Goal: Task Accomplishment & Management: Manage account settings

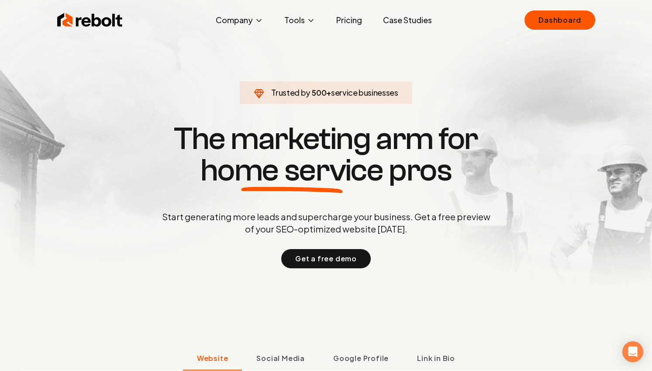
click at [404, 12] on link "Case Studies" at bounding box center [407, 19] width 63 height 17
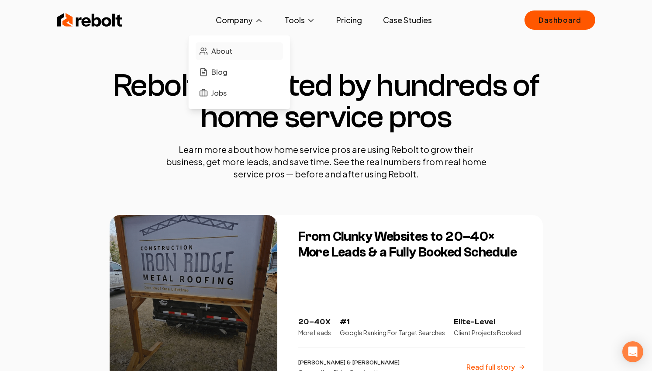
click at [217, 55] on span "About" at bounding box center [221, 51] width 21 height 10
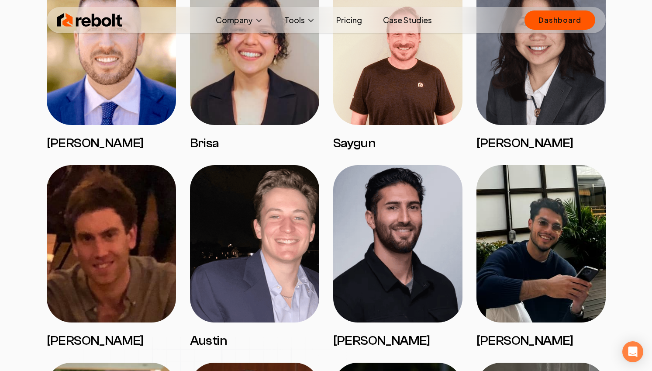
scroll to position [693, 0]
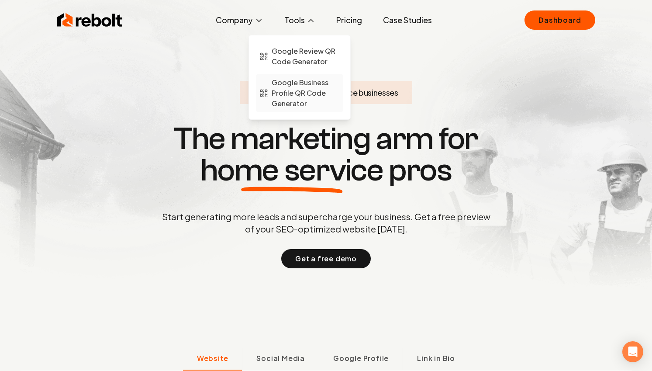
click at [298, 86] on span "Google Business Profile QR Code Generator" at bounding box center [306, 92] width 68 height 31
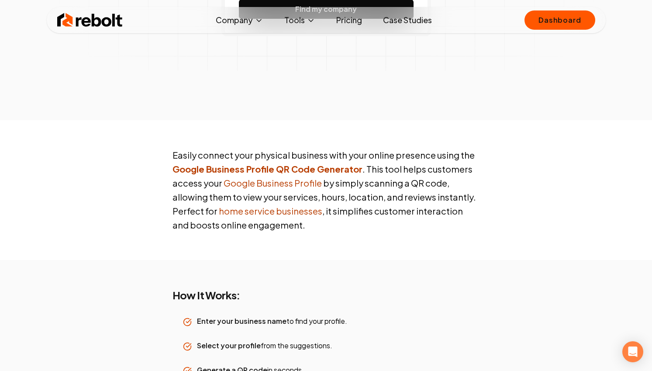
scroll to position [373, 0]
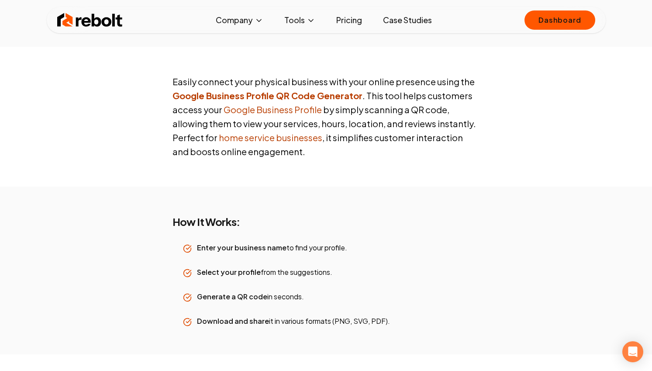
drag, startPoint x: 100, startPoint y: 7, endPoint x: 97, endPoint y: 19, distance: 12.7
click at [100, 7] on div "Rebolt Company About Blog Jobs Tools Google Review QR Code Generator Google Bus…" at bounding box center [326, 20] width 559 height 26
drag, startPoint x: 97, startPoint y: 19, endPoint x: 102, endPoint y: 13, distance: 8.3
click at [97, 19] on img at bounding box center [90, 19] width 66 height 17
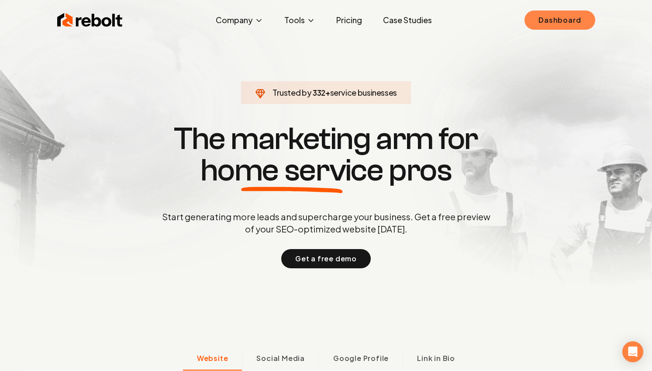
click at [579, 19] on link "Dashboard" at bounding box center [560, 19] width 70 height 19
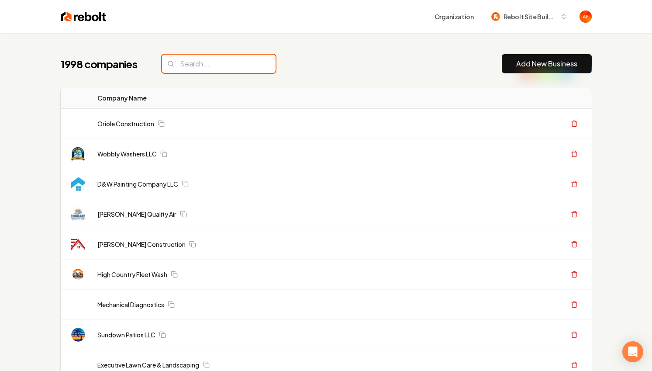
click at [226, 69] on input "search" at bounding box center [219, 64] width 114 height 18
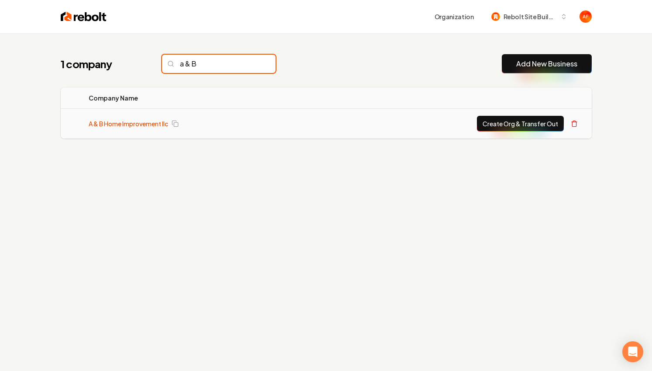
type input "a & B"
click at [131, 125] on link "A & B Home Improvement llc" at bounding box center [128, 123] width 79 height 9
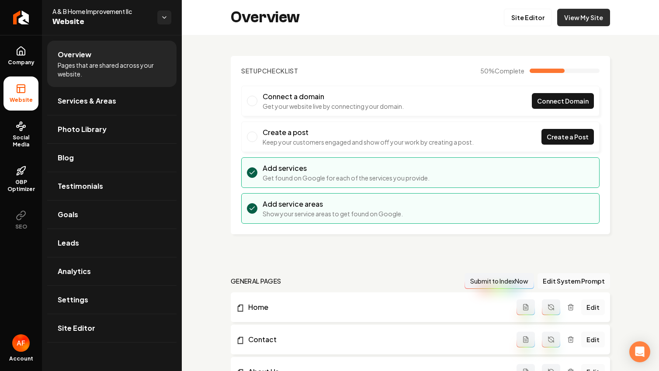
click at [595, 22] on link "View My Site" at bounding box center [583, 17] width 53 height 17
click at [508, 25] on link "Site Editor" at bounding box center [528, 17] width 48 height 17
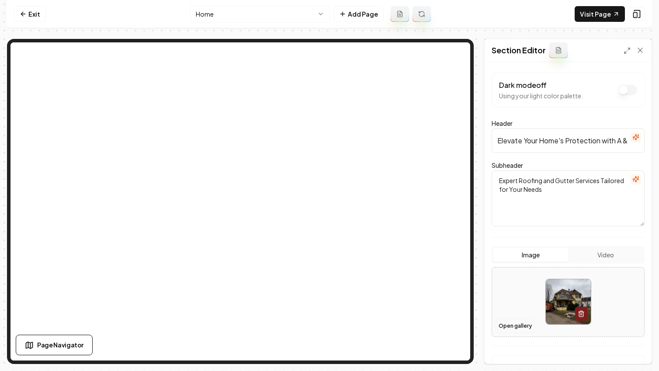
click at [516, 323] on button "Open gallery" at bounding box center [514, 326] width 39 height 14
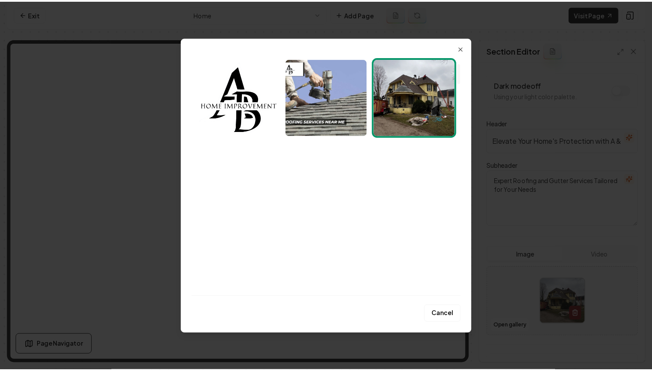
scroll to position [20, 0]
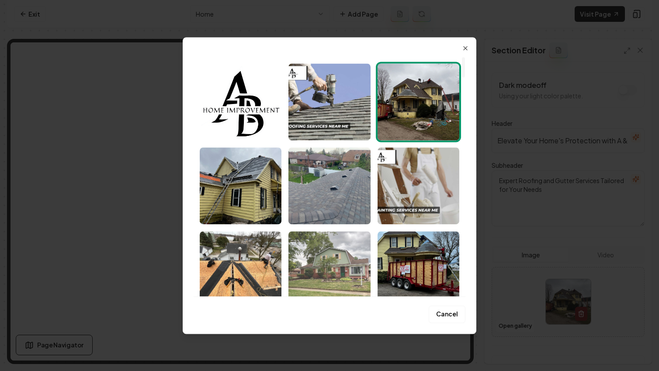
click at [336, 257] on img "Select image image_67be3377432c47641603244a.jpeg" at bounding box center [329, 269] width 82 height 77
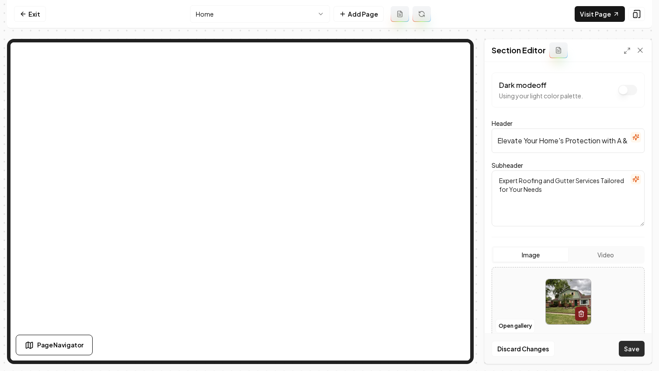
click at [635, 346] on button "Save" at bounding box center [631, 349] width 26 height 16
click at [40, 17] on link "Exit" at bounding box center [30, 14] width 32 height 16
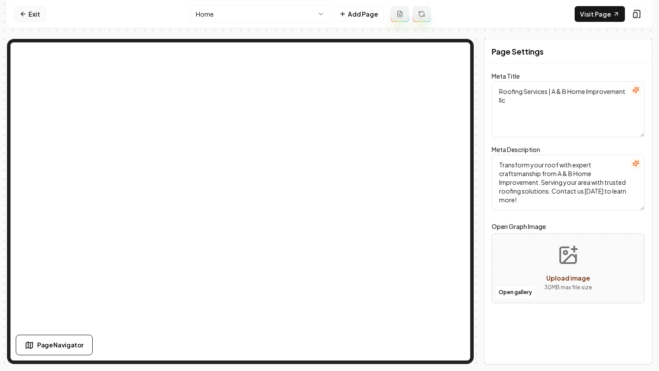
click at [24, 14] on icon at bounding box center [23, 14] width 4 height 0
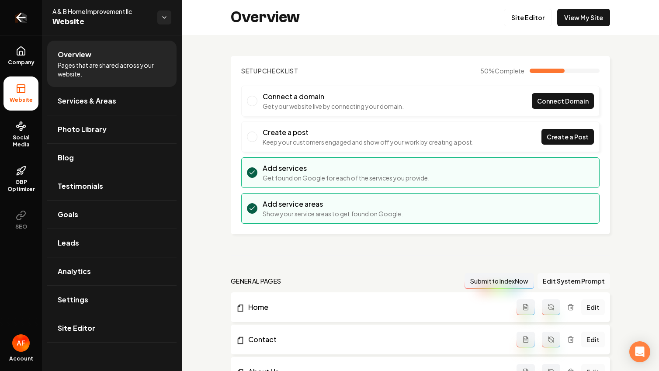
click at [17, 17] on icon "Return to dashboard" at bounding box center [21, 17] width 8 height 0
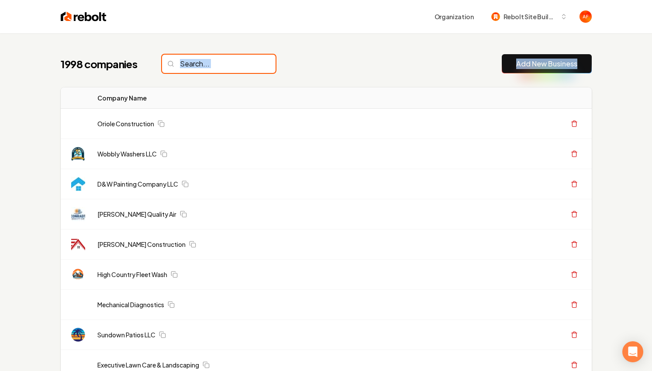
click at [186, 70] on input "search" at bounding box center [219, 64] width 114 height 18
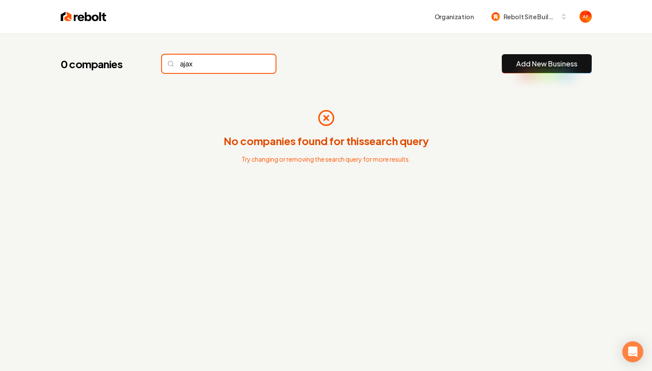
type input "ajax"
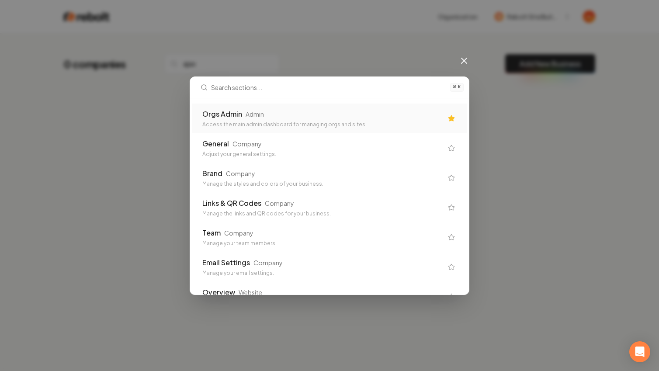
click at [259, 126] on div "Access the main admin dashboard for managing orgs and sites" at bounding box center [322, 124] width 240 height 7
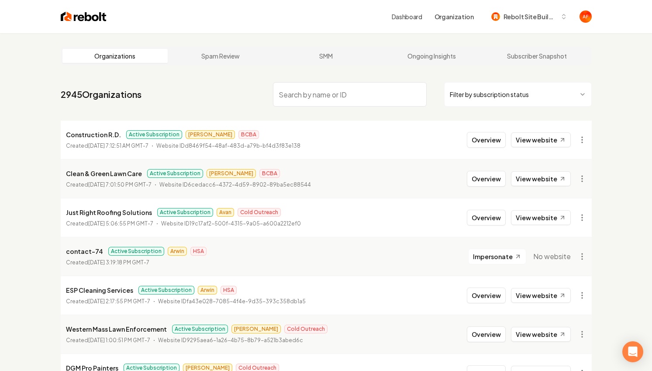
drag, startPoint x: 321, startPoint y: 85, endPoint x: 318, endPoint y: 95, distance: 10.5
click at [321, 86] on input "search" at bounding box center [350, 94] width 154 height 24
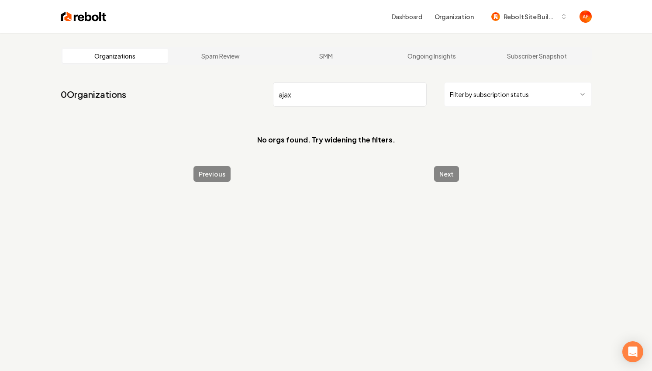
click at [282, 94] on input "ajax" at bounding box center [350, 94] width 154 height 24
type input "a jax"
drag, startPoint x: 262, startPoint y: 93, endPoint x: 229, endPoint y: 91, distance: 33.2
click at [227, 92] on nav "0 Organizations a jax Filter by subscription status" at bounding box center [326, 98] width 531 height 38
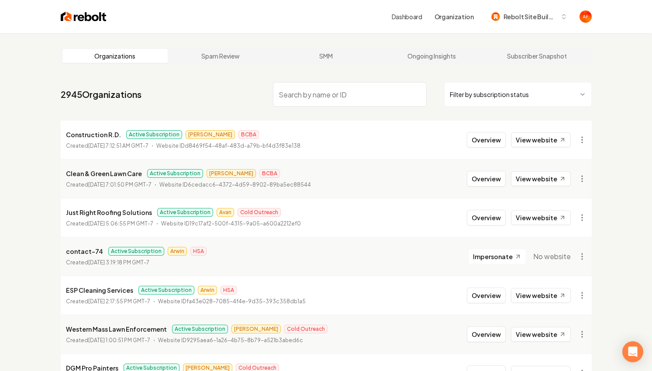
click at [485, 86] on html "Dashboard Organization Rebolt Site Builder Organizations Spam Review SMM Ongoin…" at bounding box center [326, 185] width 652 height 371
click at [397, 104] on input "search" at bounding box center [350, 94] width 154 height 24
click at [504, 91] on html "Dashboard Organization Rebolt Site Builder Organizations Spam Review SMM Ongoin…" at bounding box center [326, 185] width 652 height 371
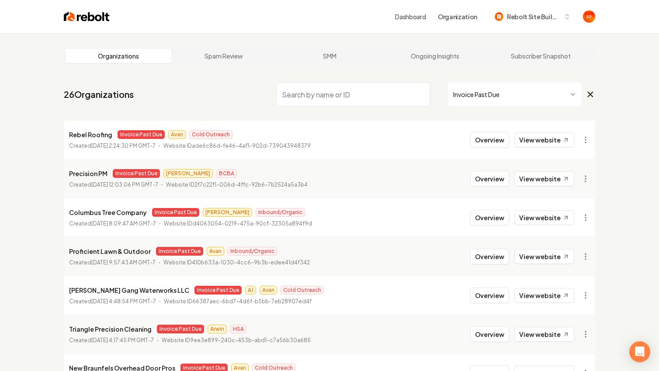
click at [504, 101] on html "Dashboard Organization Rebolt Site Builder Organizations Spam Review SMM Ongoin…" at bounding box center [329, 185] width 659 height 371
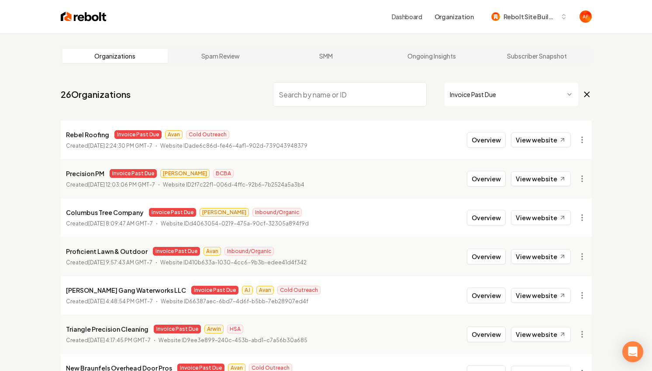
drag, startPoint x: 588, startPoint y: 93, endPoint x: 573, endPoint y: 93, distance: 15.3
click at [587, 93] on icon at bounding box center [587, 94] width 10 height 10
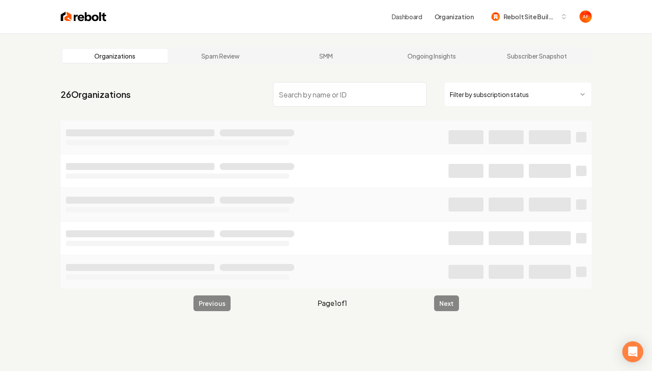
click at [347, 99] on input "search" at bounding box center [350, 94] width 154 height 24
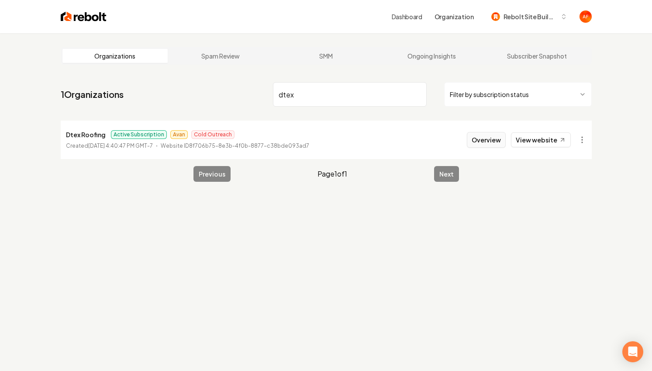
type input "dtex"
click at [490, 143] on button "Overview" at bounding box center [486, 140] width 39 height 16
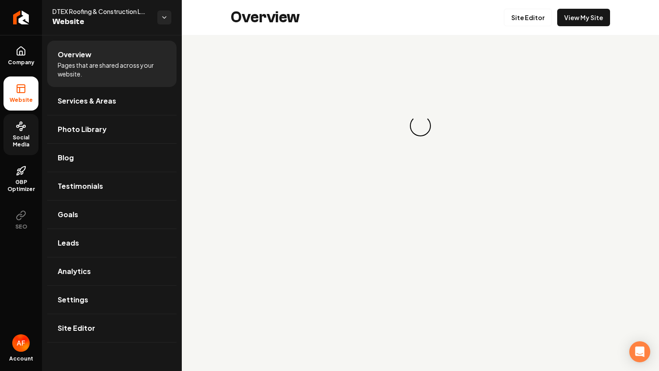
click at [16, 121] on icon at bounding box center [21, 126] width 10 height 10
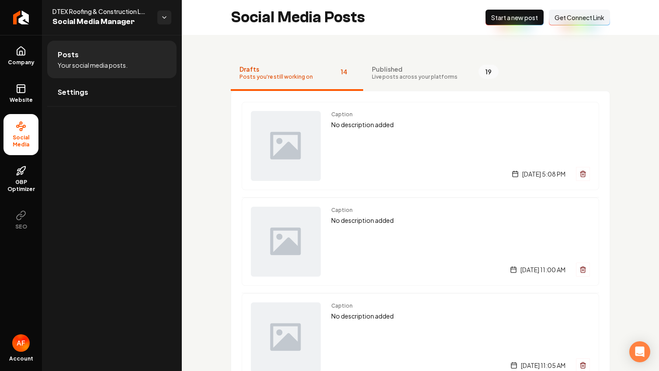
click at [522, 21] on span "Start a new post" at bounding box center [514, 17] width 47 height 9
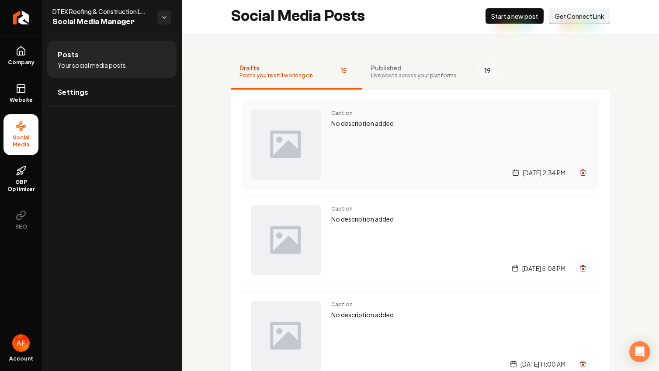
scroll to position [2, 0]
click at [420, 74] on span "Live posts across your platforms" at bounding box center [414, 75] width 86 height 7
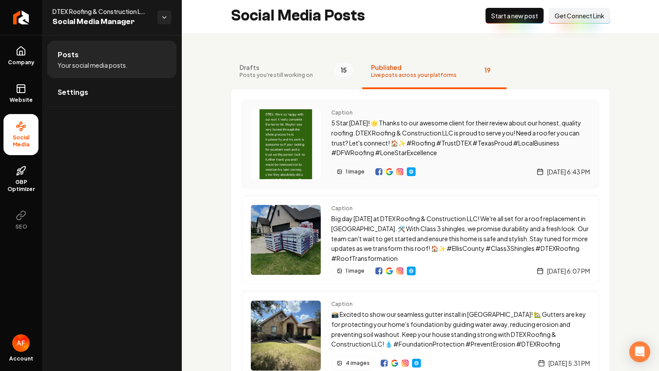
click at [287, 133] on img "Main content area" at bounding box center [286, 144] width 70 height 70
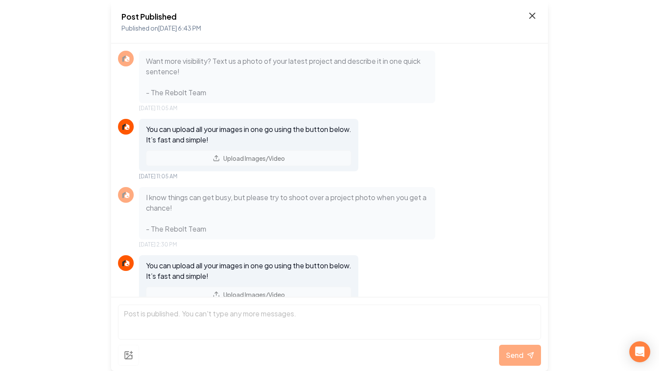
click at [531, 15] on icon at bounding box center [531, 15] width 5 height 5
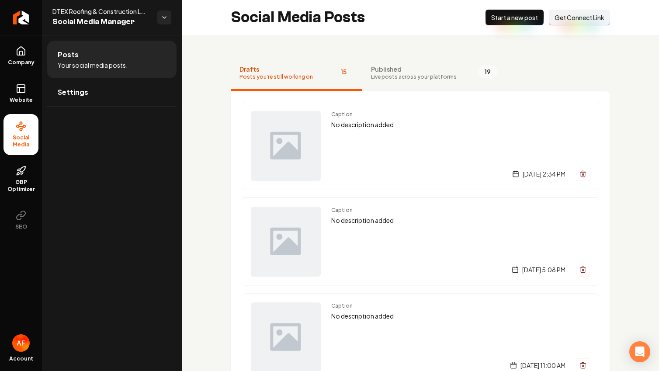
click at [432, 67] on span "Published" at bounding box center [414, 69] width 86 height 9
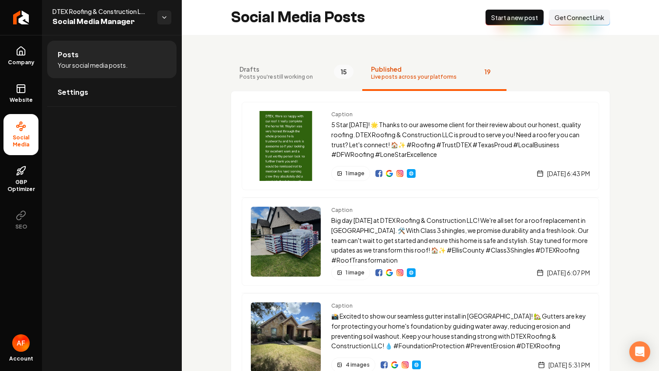
scroll to position [424, 0]
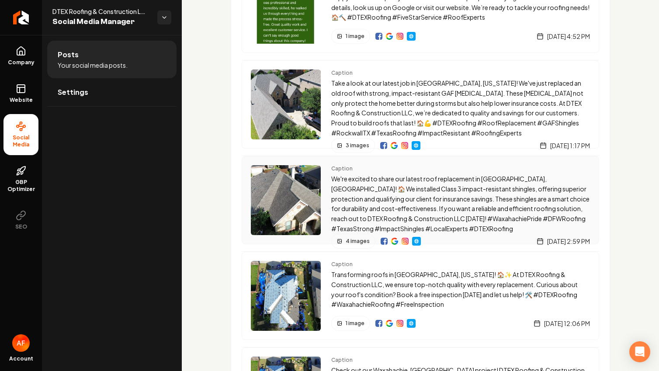
click at [454, 212] on p "We're excited to share our latest roof replacement in Waxahachie, TX! 🏠 We inst…" at bounding box center [460, 204] width 259 height 60
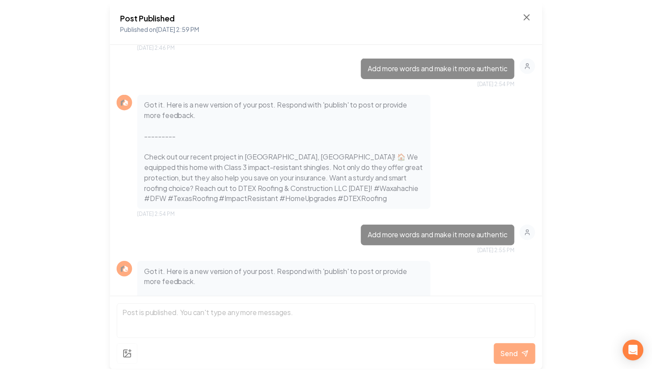
scroll to position [1712, 0]
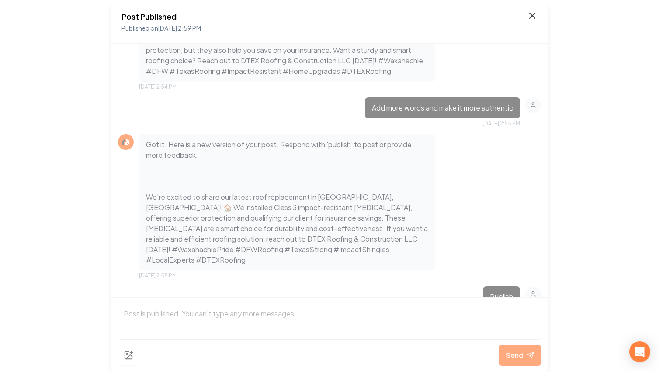
click at [529, 14] on icon at bounding box center [532, 15] width 10 height 10
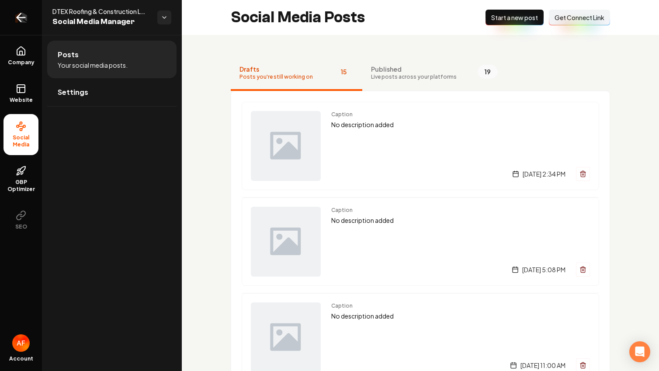
click at [11, 23] on link "Return to dashboard" at bounding box center [21, 17] width 42 height 35
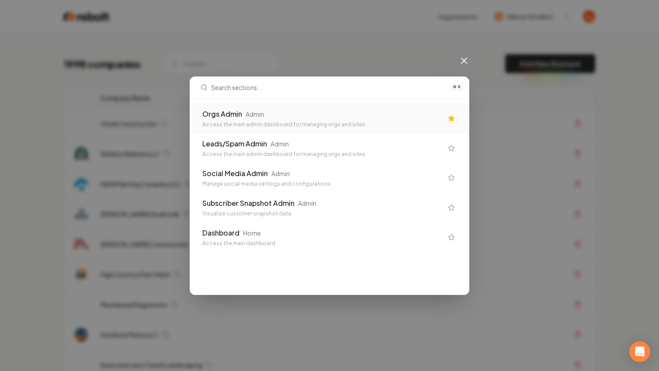
click at [221, 113] on div "Orgs Admin" at bounding box center [222, 114] width 40 height 10
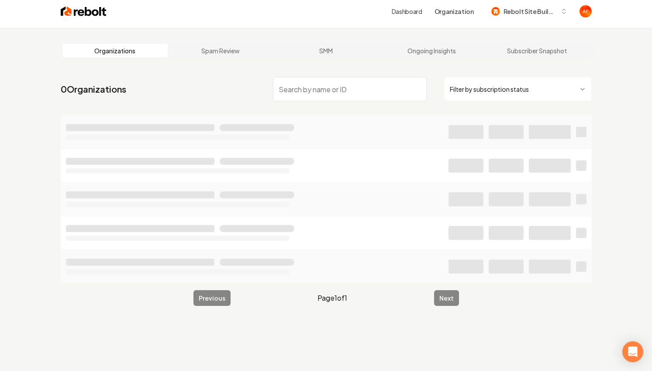
scroll to position [7, 0]
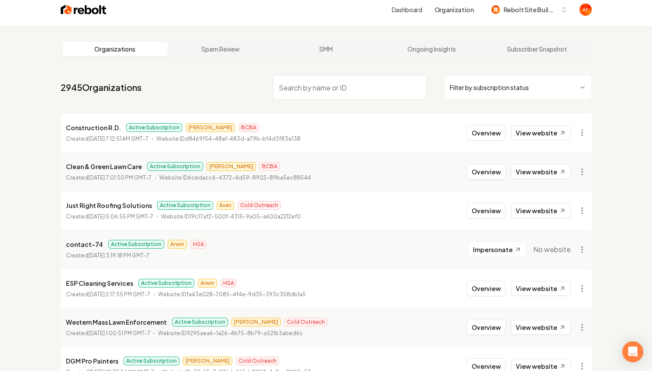
click at [350, 92] on input "search" at bounding box center [350, 87] width 154 height 24
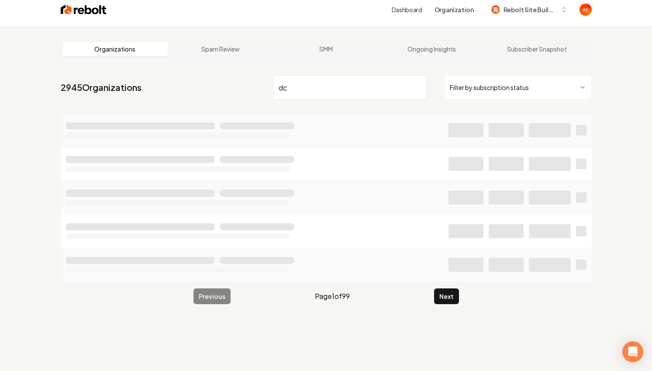
click at [284, 91] on input "dc" at bounding box center [350, 87] width 154 height 24
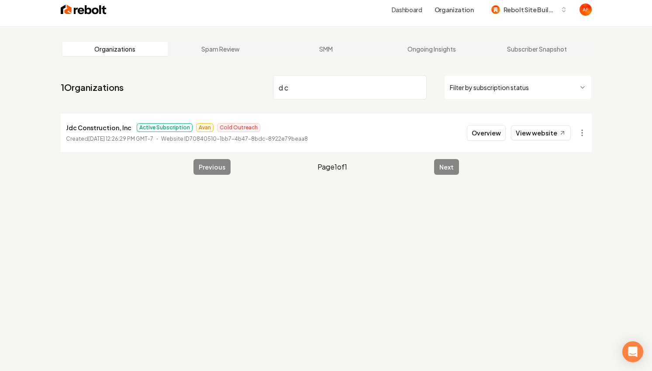
click at [315, 91] on input "d c" at bounding box center [350, 87] width 154 height 24
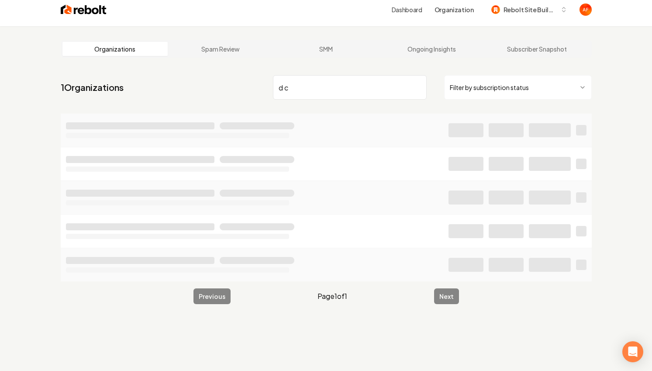
type input "d c"
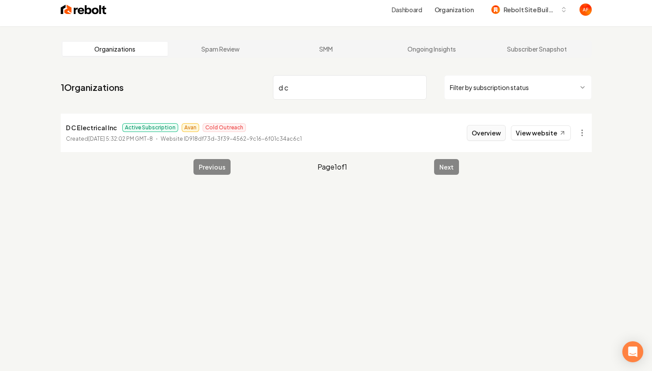
drag, startPoint x: 483, startPoint y: 133, endPoint x: 468, endPoint y: 137, distance: 16.2
click at [483, 133] on button "Overview" at bounding box center [486, 133] width 39 height 16
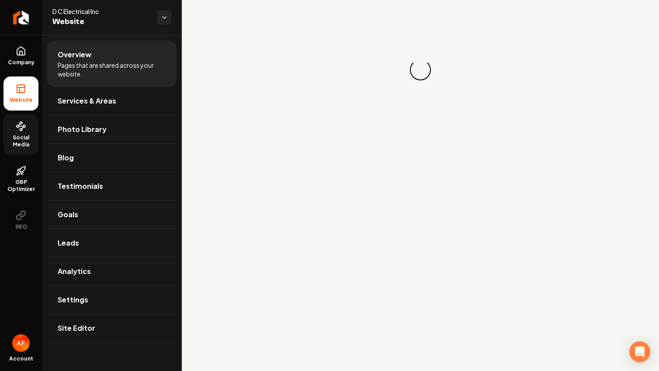
click at [32, 135] on span "Social Media" at bounding box center [20, 141] width 35 height 14
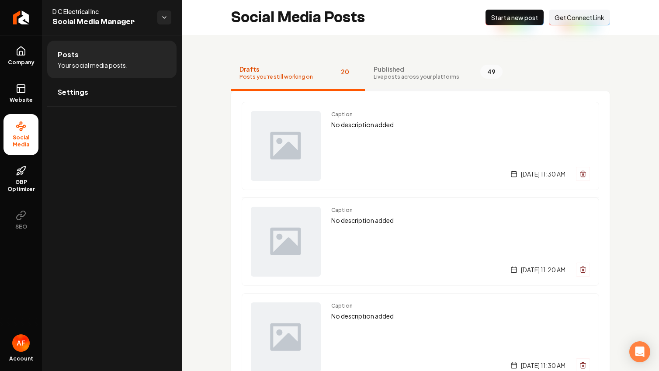
click at [412, 76] on span "Live posts across your platforms" at bounding box center [416, 76] width 86 height 7
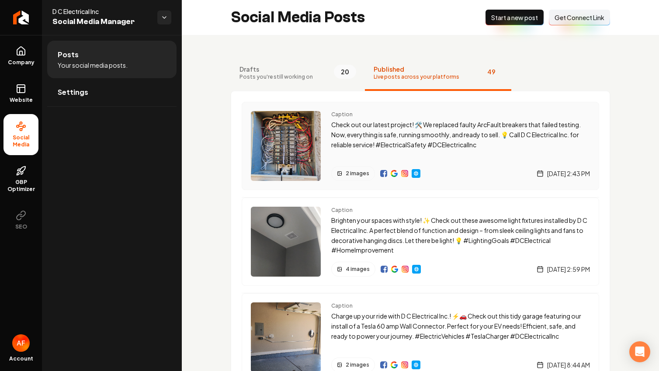
click at [385, 139] on p "Check out our latest project! 🛠️ We replaced faulty ArcFault breakers that fail…" at bounding box center [460, 135] width 259 height 30
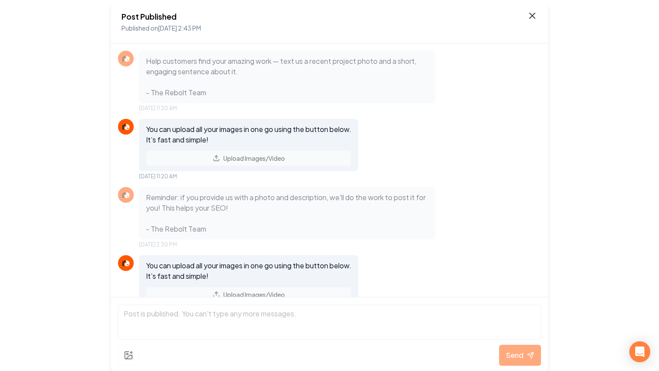
click at [528, 20] on icon at bounding box center [532, 15] width 10 height 10
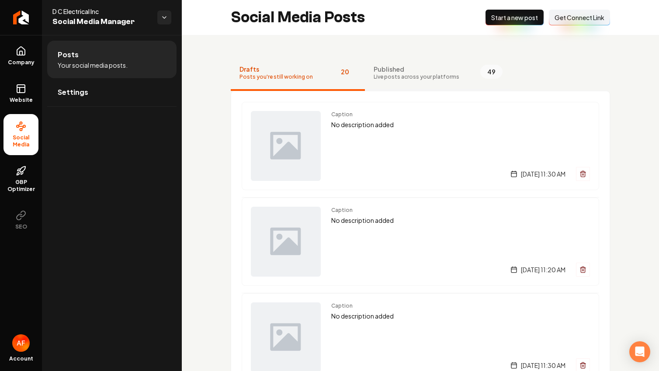
click at [437, 67] on span "Published" at bounding box center [416, 69] width 86 height 9
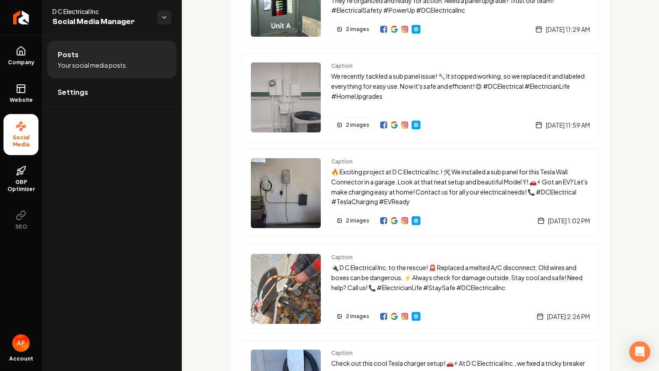
scroll to position [2012, 0]
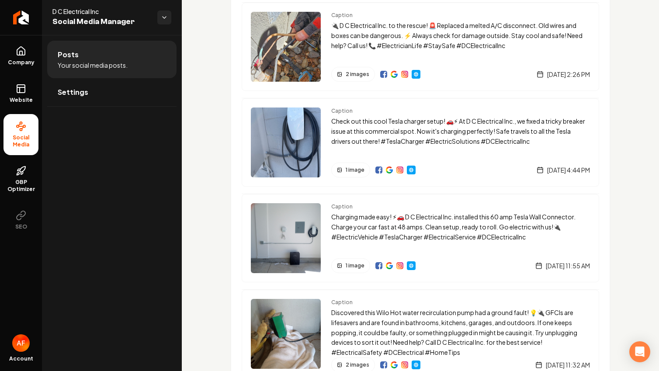
click at [494, 214] on p "Charging made easy! ⚡🚗 D C Electrical Inc. installed this 60 amp Tesla Wall Con…" at bounding box center [460, 227] width 259 height 30
click at [464, 234] on p "Charging made easy! ⚡🚗 D C Electrical Inc. installed this 60 amp Tesla Wall Con…" at bounding box center [460, 227] width 259 height 30
click at [296, 246] on img "Main content area" at bounding box center [286, 238] width 70 height 70
click at [517, 238] on p "Charging made easy! ⚡🚗 D C Electrical Inc. installed this 60 amp Tesla Wall Con…" at bounding box center [460, 227] width 259 height 30
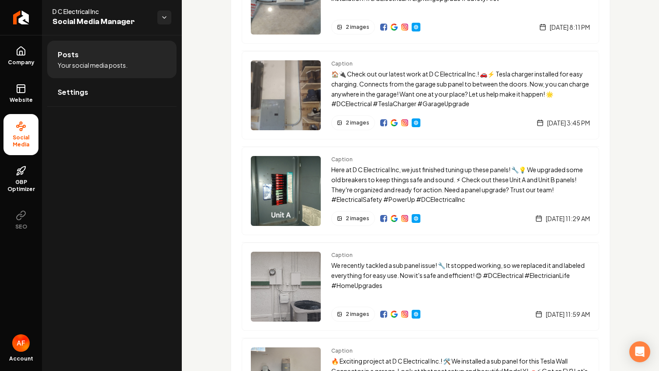
click at [492, 180] on p "Here at D C Electrical Inc, we just finished tuning up these panels! 🔧💡 We upgr…" at bounding box center [460, 185] width 259 height 40
click at [485, 87] on p "🏠🔌 Check out our latest work at D C Electrical Inc.! 🚗⚡️ Tesla charger installe…" at bounding box center [460, 89] width 259 height 40
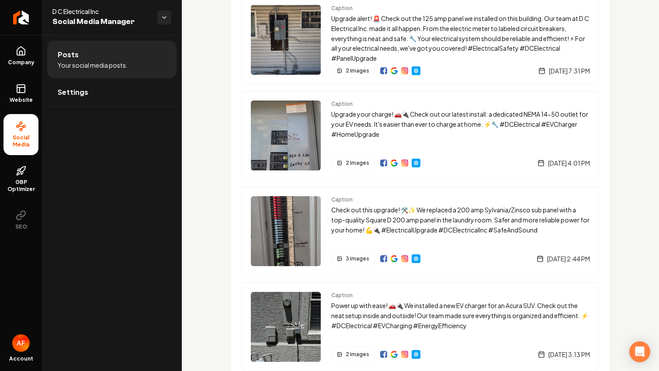
click at [480, 123] on p "Upgrade your charge! 🚗🔌 Check out our latest install: a dedicated NEMA 14-50 ou…" at bounding box center [460, 124] width 259 height 30
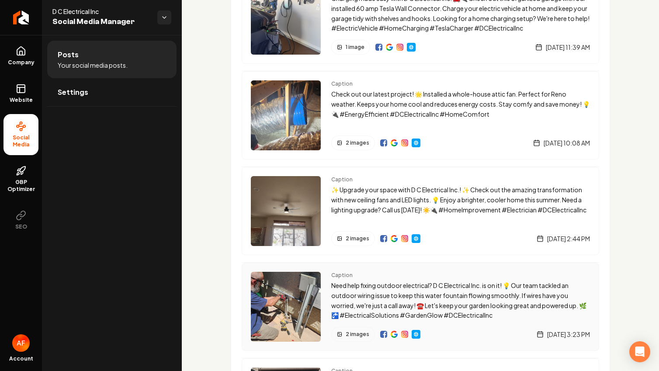
click at [444, 297] on p "Need help fixing outdoor electrical? D C Electrical Inc. is on it! 💡 Our team t…" at bounding box center [460, 300] width 259 height 40
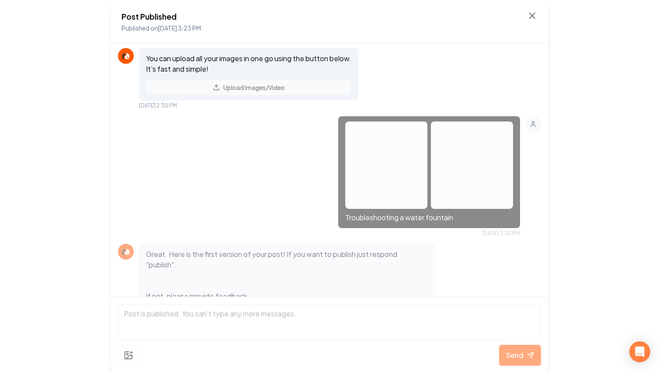
scroll to position [369, 0]
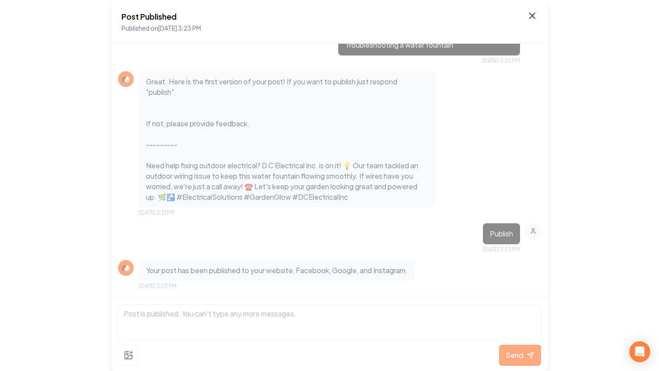
click at [530, 16] on icon at bounding box center [532, 15] width 10 height 10
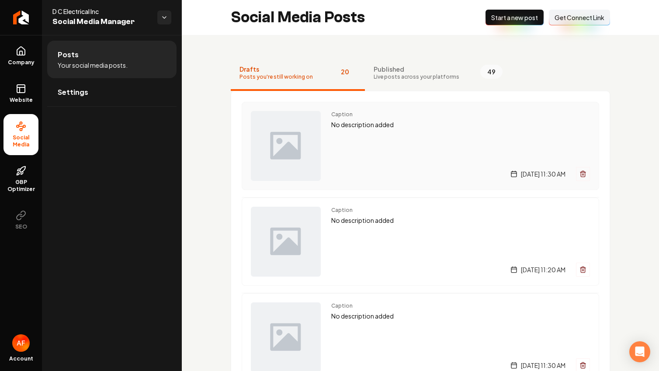
click at [501, 155] on div "Caption No description added Wednesday, August 13, 2025 | 11:30 AM" at bounding box center [460, 146] width 259 height 70
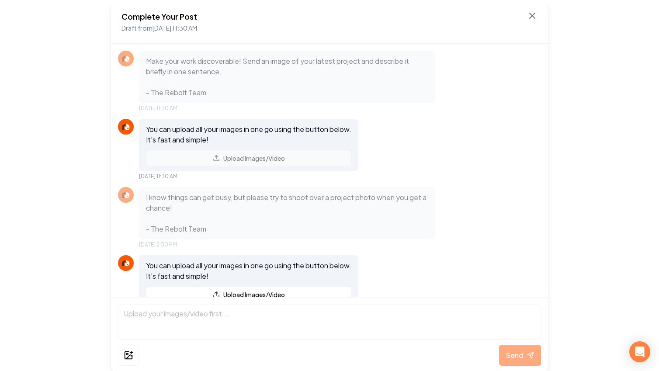
scroll to position [27, 0]
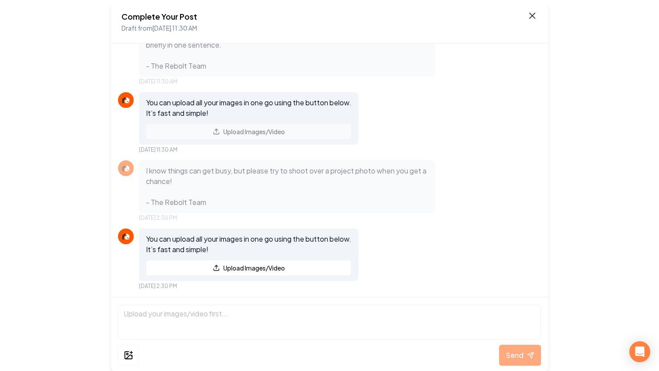
click at [528, 19] on icon at bounding box center [532, 15] width 10 height 10
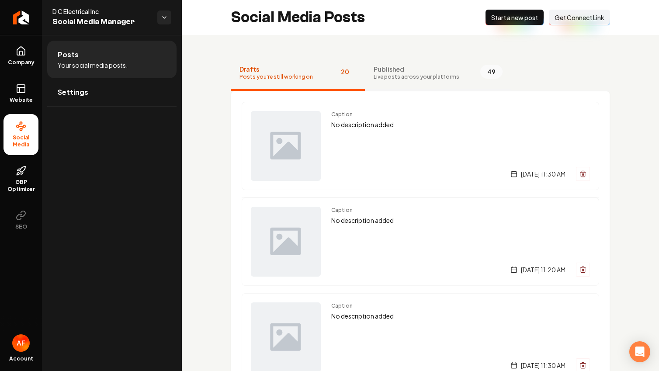
click at [417, 78] on span "Live posts across your platforms" at bounding box center [416, 76] width 86 height 7
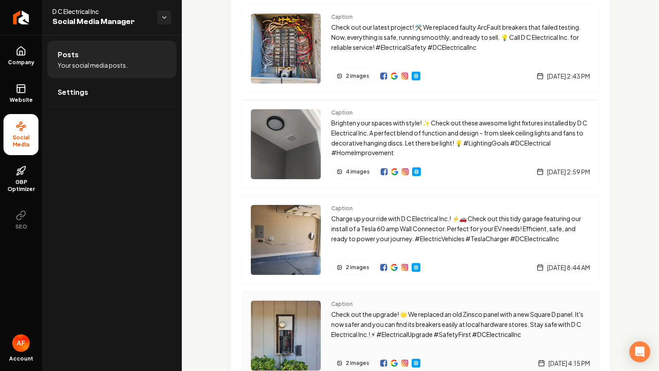
scroll to position [187, 0]
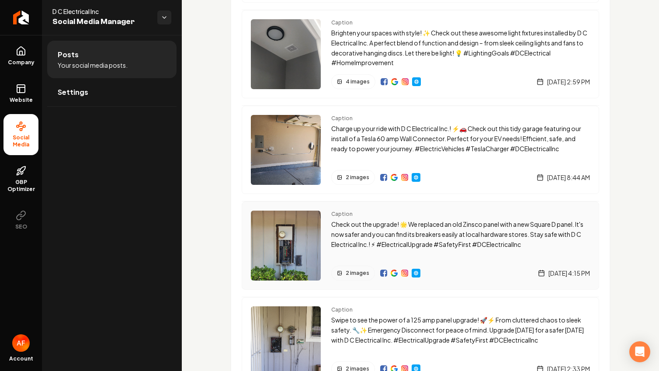
click at [451, 228] on p "Check out the upgrade! 🌟 We replaced an old Zinsco panel with a new Square D pa…" at bounding box center [460, 234] width 259 height 30
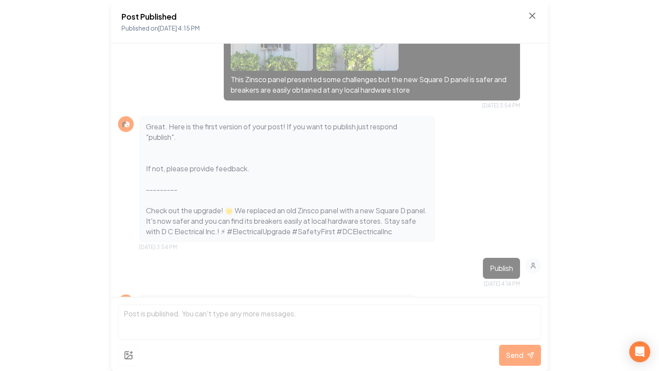
scroll to position [208, 0]
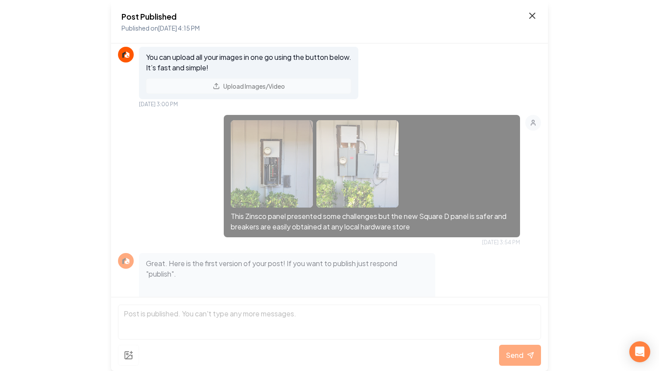
click at [531, 15] on icon at bounding box center [531, 15] width 5 height 5
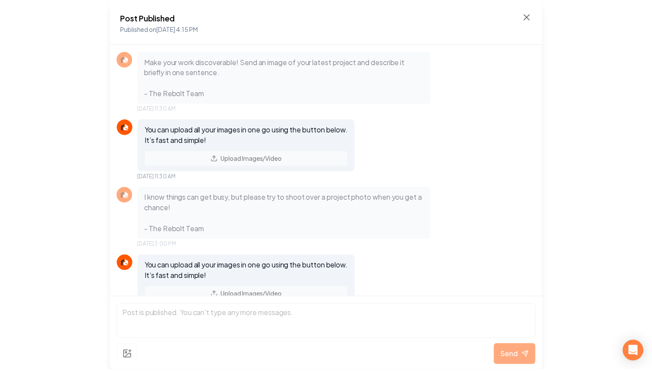
scroll to position [380, 0]
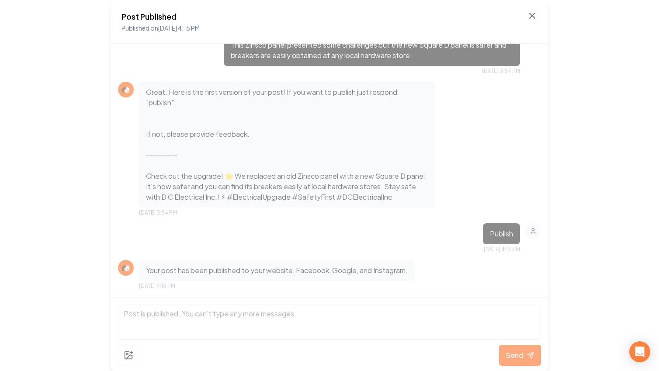
drag, startPoint x: 91, startPoint y: 25, endPoint x: 466, endPoint y: 42, distance: 375.5
click at [92, 25] on div "Post Published Published on Jul 24, 2025 4:15 PM Make your work discoverable! S…" at bounding box center [329, 185] width 659 height 371
click at [532, 20] on icon at bounding box center [532, 15] width 10 height 10
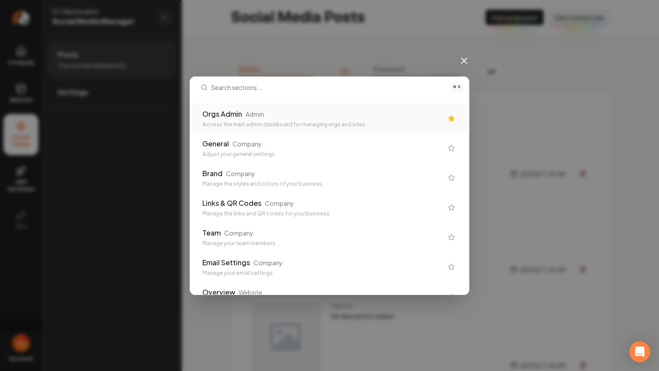
click at [326, 124] on div "Access the main admin dashboard for managing orgs and sites" at bounding box center [322, 124] width 240 height 7
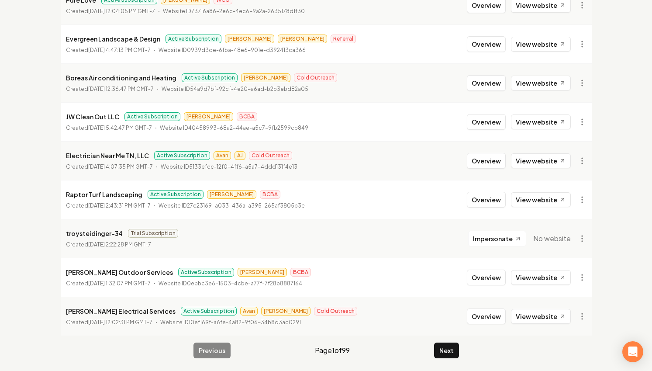
scroll to position [952, 0]
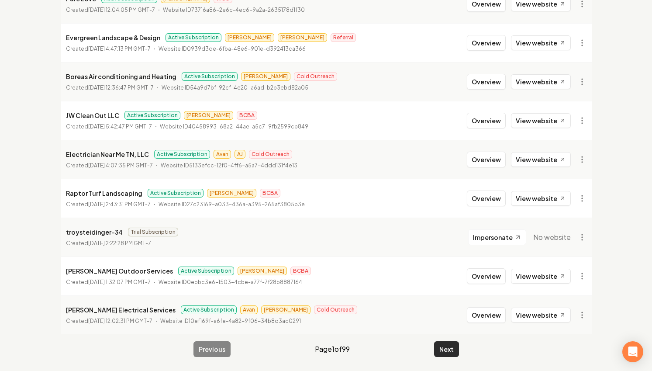
click at [454, 344] on button "Next" at bounding box center [446, 349] width 25 height 16
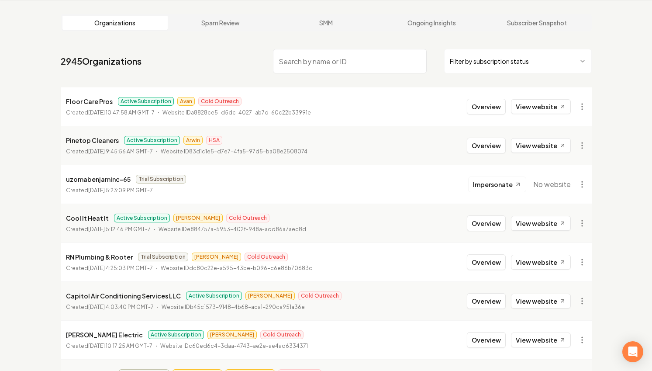
scroll to position [952, 0]
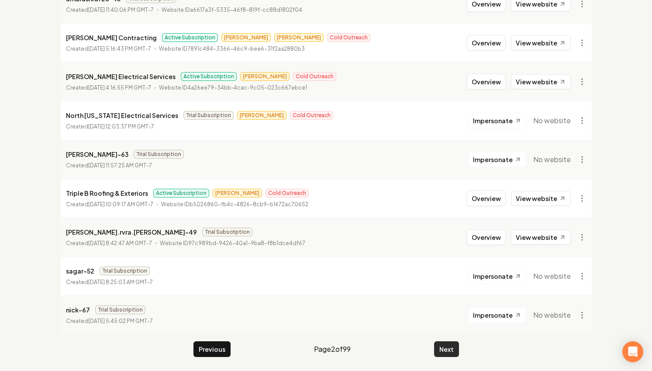
click at [445, 348] on button "Next" at bounding box center [446, 349] width 25 height 16
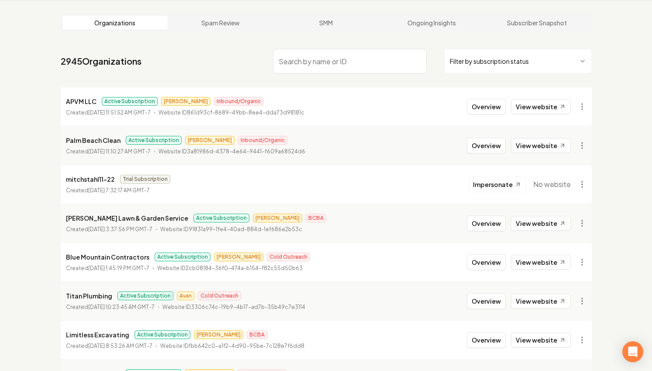
scroll to position [952, 0]
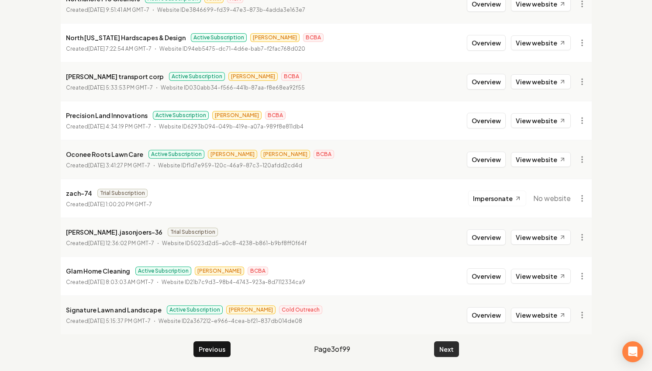
click at [445, 348] on button "Next" at bounding box center [446, 349] width 25 height 16
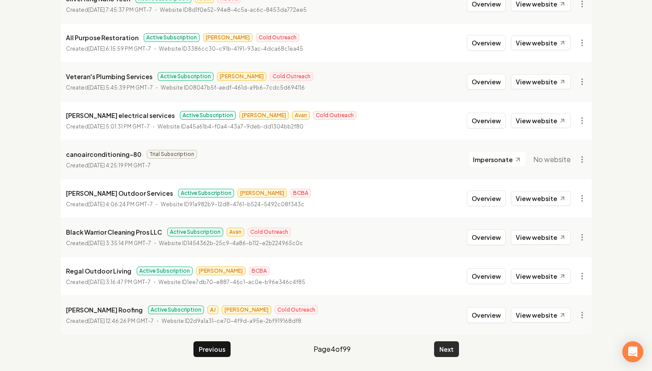
scroll to position [950, 0]
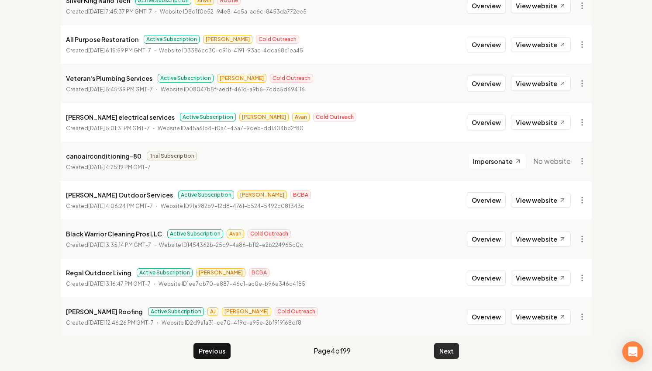
click at [442, 348] on button "Next" at bounding box center [446, 351] width 25 height 16
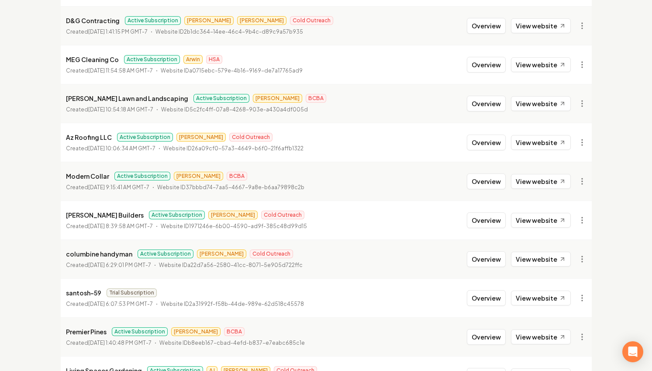
scroll to position [952, 0]
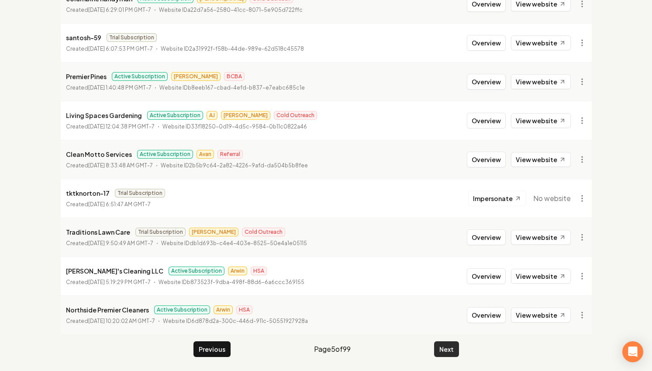
click at [454, 349] on button "Next" at bounding box center [446, 349] width 25 height 16
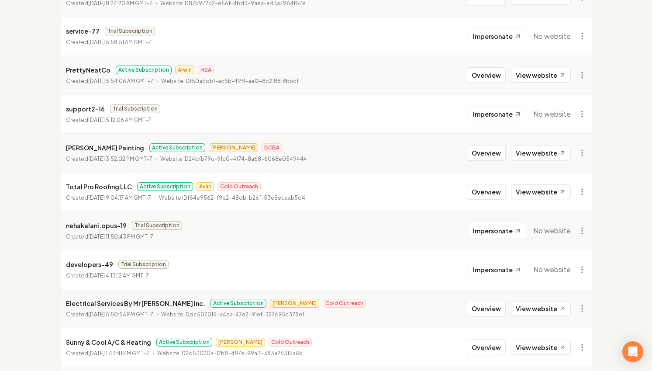
scroll to position [755, 0]
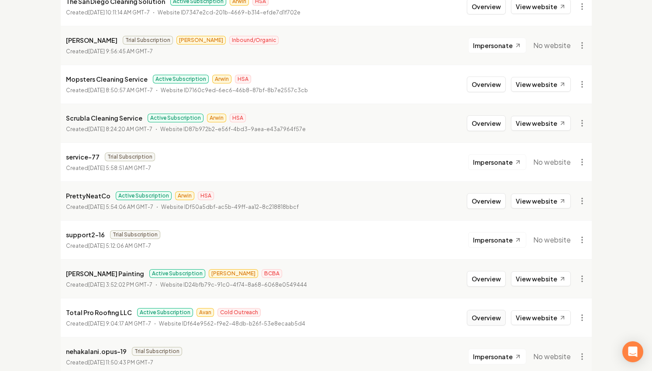
click at [499, 320] on button "Overview" at bounding box center [486, 318] width 39 height 16
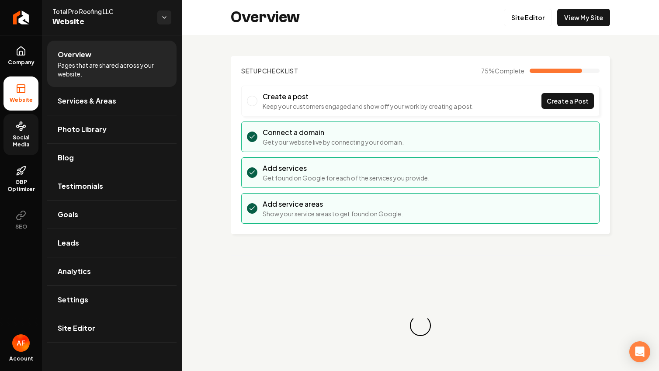
click at [17, 146] on span "Social Media" at bounding box center [20, 141] width 35 height 14
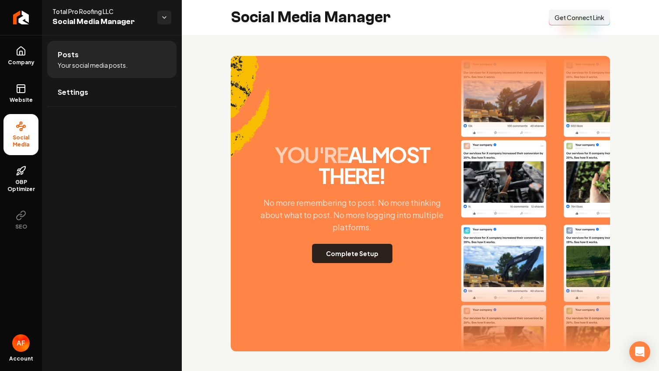
click at [381, 258] on button "Complete Setup" at bounding box center [352, 253] width 80 height 19
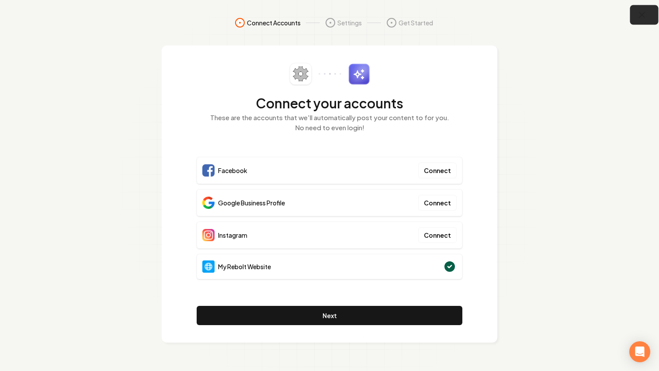
click at [644, 15] on icon "button" at bounding box center [641, 15] width 11 height 11
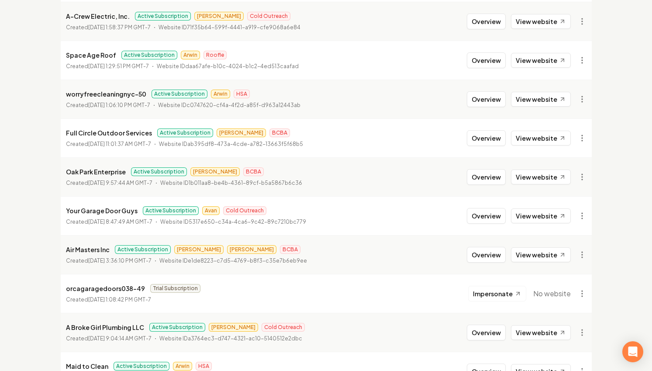
scroll to position [465, 0]
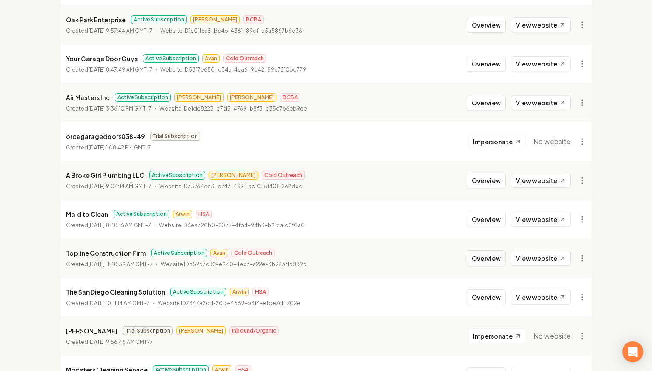
click at [494, 261] on button "Overview" at bounding box center [486, 258] width 39 height 16
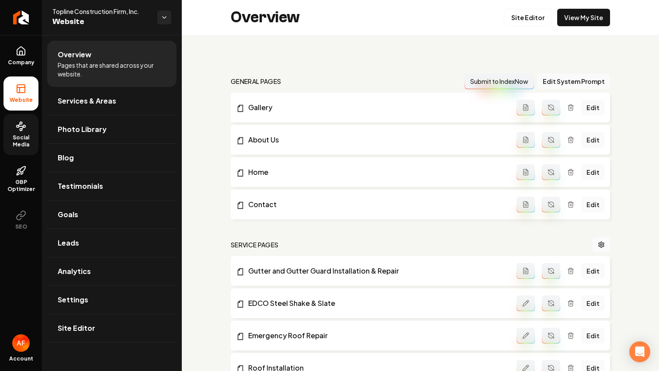
click at [24, 135] on span "Social Media" at bounding box center [20, 141] width 35 height 14
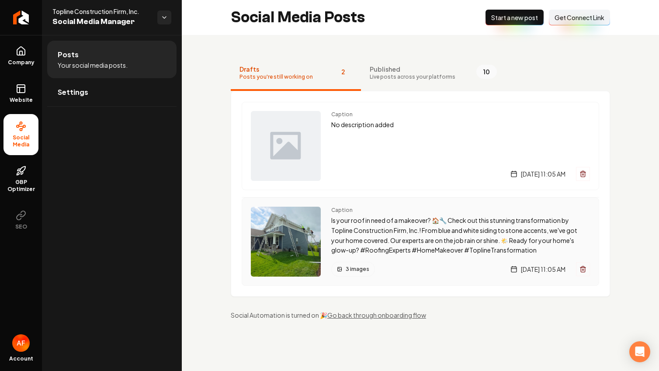
click at [457, 233] on p "Is your roof in need of a makeover? 🏠🔧 Check out this stunning transformation b…" at bounding box center [460, 235] width 259 height 40
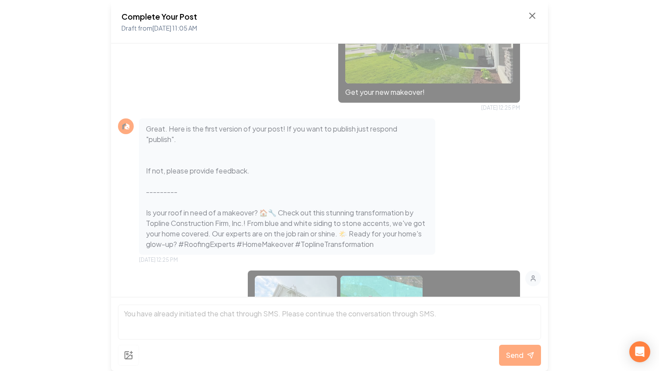
scroll to position [5, 0]
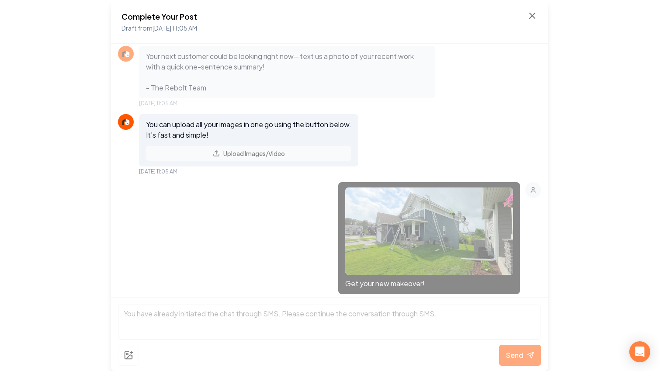
click at [525, 10] on div "Complete Your Post Draft from Aug 7, 2025 11:05 AM" at bounding box center [329, 21] width 416 height 23
click at [532, 14] on icon at bounding box center [532, 15] width 10 height 10
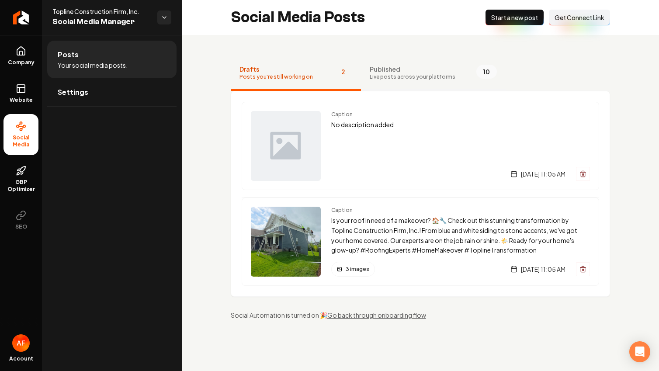
click at [438, 84] on button "Published Live posts across your platforms 10" at bounding box center [433, 73] width 145 height 35
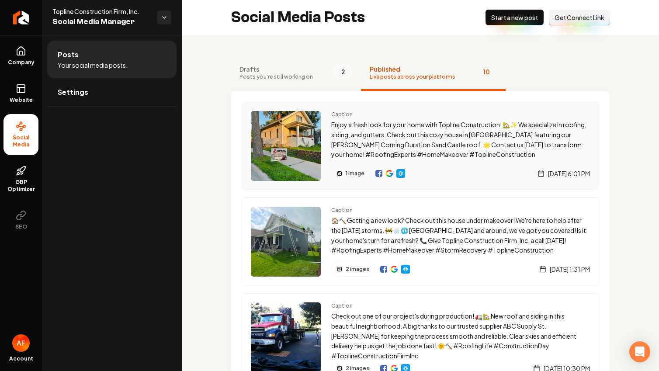
click at [455, 151] on p "Enjoy a fresh look for your home with Topline Construction! 🏡✨ We specialize in…" at bounding box center [460, 140] width 259 height 40
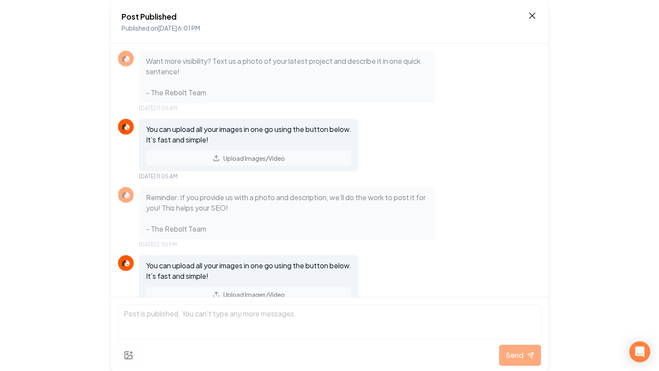
click at [535, 16] on icon at bounding box center [532, 15] width 10 height 10
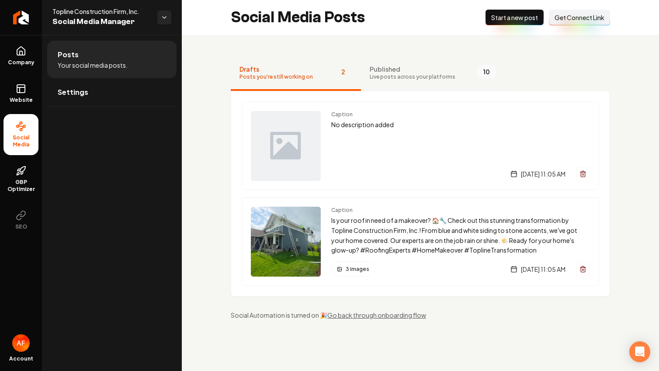
click at [399, 74] on span "Live posts across your platforms" at bounding box center [412, 76] width 86 height 7
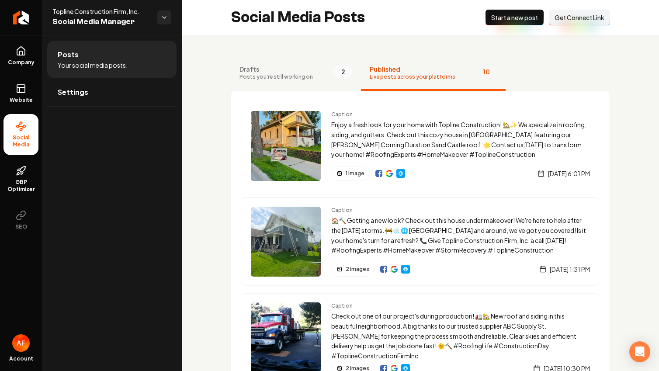
scroll to position [315, 0]
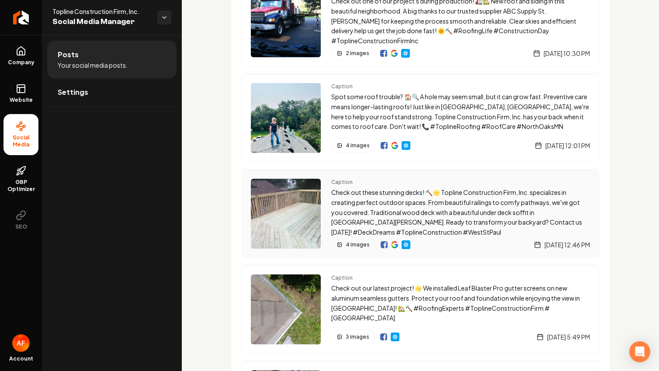
click at [430, 176] on div "Caption Check out these stunning decks! 🔨🌟 Topline Construction Firm, Inc. spec…" at bounding box center [420, 213] width 357 height 88
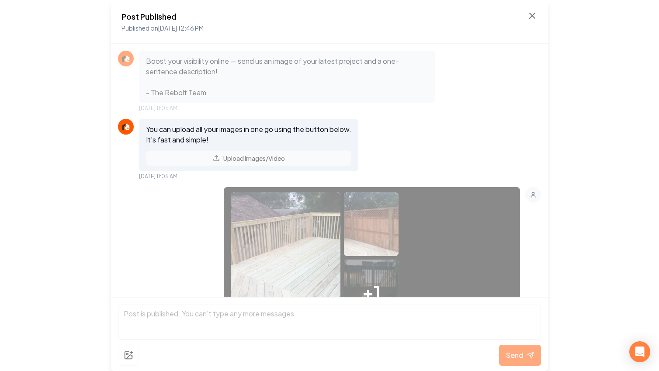
scroll to position [297, 0]
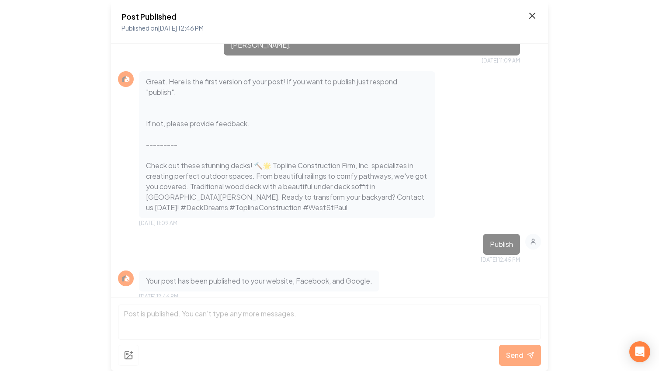
click at [534, 13] on icon at bounding box center [532, 15] width 10 height 10
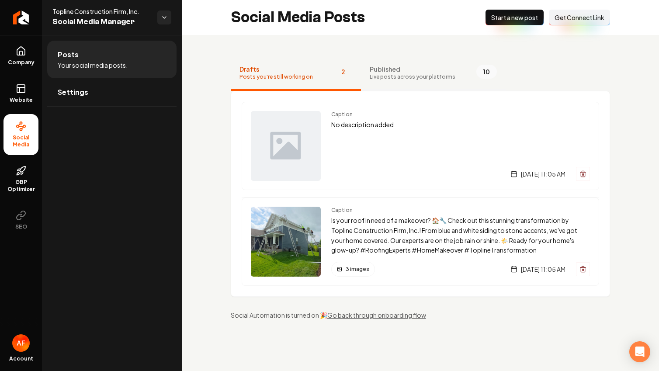
click at [431, 71] on span "Published" at bounding box center [412, 69] width 86 height 9
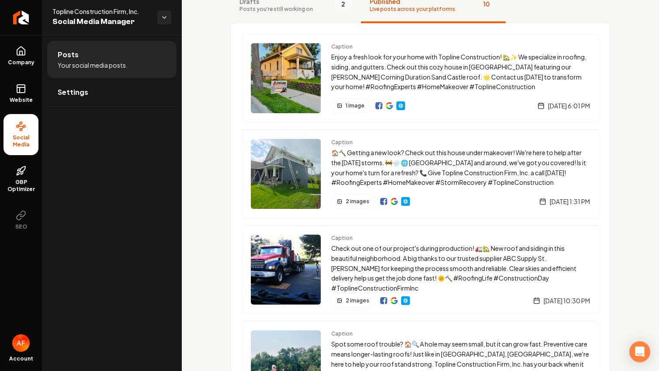
scroll to position [178, 0]
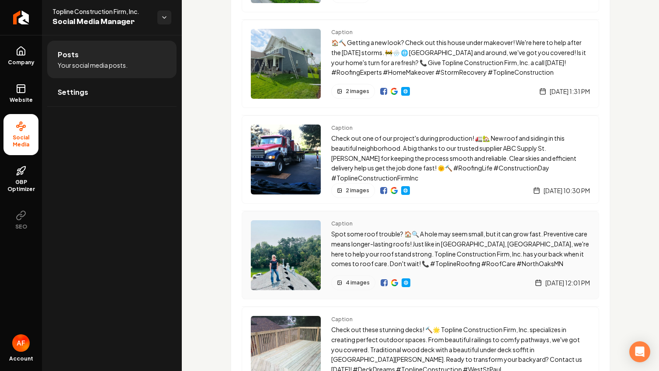
click at [437, 242] on p "Spot some roof trouble? 🏠🔍 A hole may seem small, but it can grow fast. Prevent…" at bounding box center [460, 249] width 259 height 40
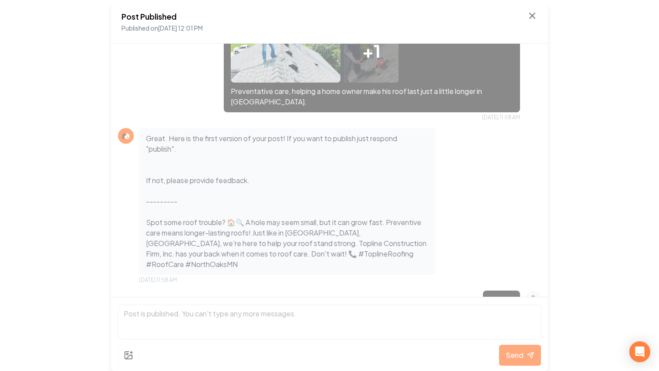
scroll to position [434, 0]
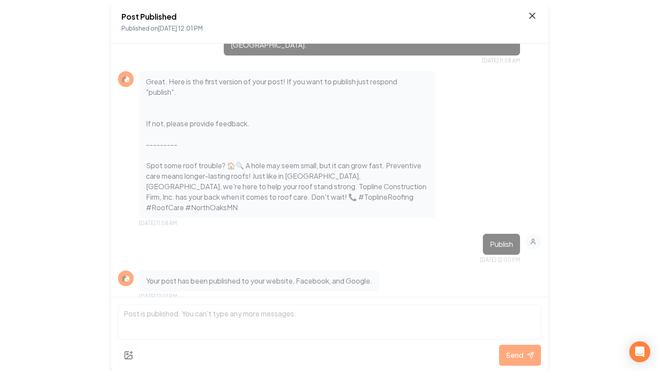
click at [531, 15] on icon at bounding box center [532, 15] width 10 height 10
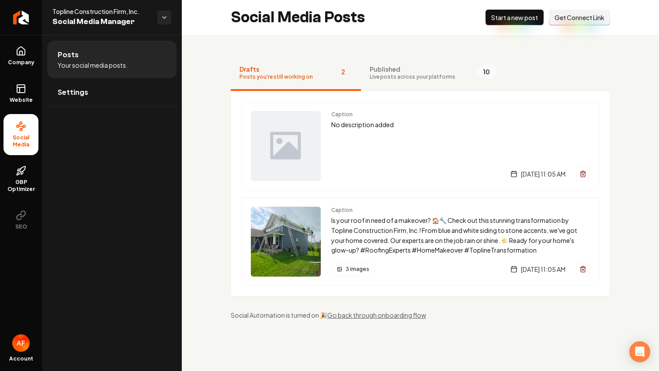
click at [388, 56] on button "Published Live posts across your platforms 10" at bounding box center [433, 73] width 145 height 35
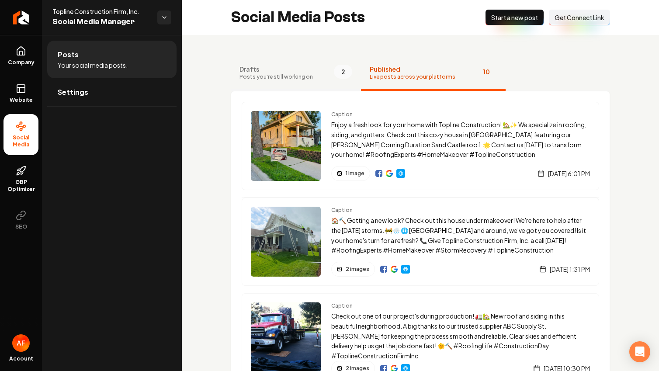
click at [298, 73] on span "Posts you're still working on" at bounding box center [275, 76] width 73 height 7
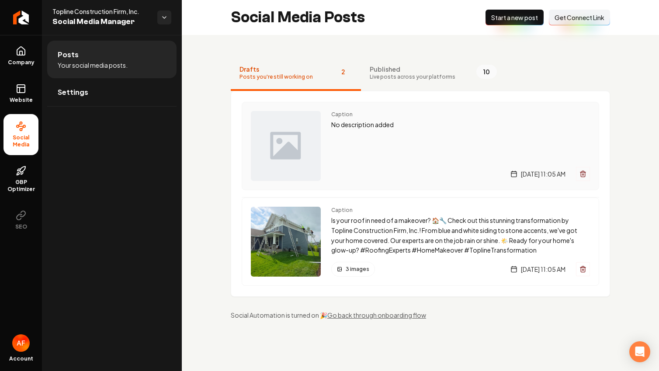
click at [418, 127] on p "No description added" at bounding box center [460, 125] width 259 height 10
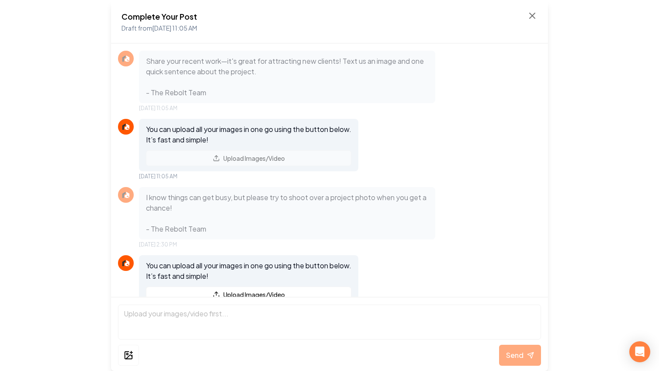
scroll to position [27, 0]
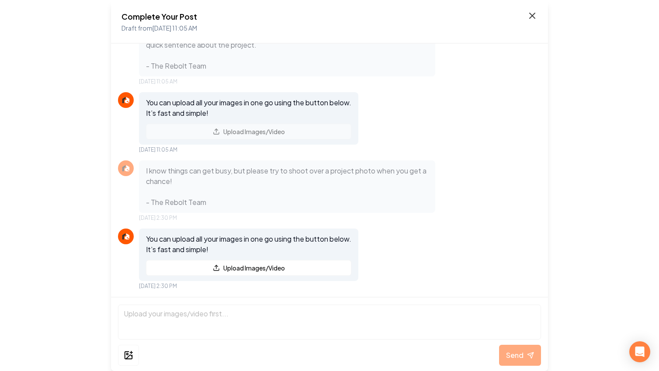
click at [531, 21] on div "Complete Your Post Draft from Aug 14, 2025 11:05 AM" at bounding box center [329, 21] width 416 height 23
click at [531, 17] on icon at bounding box center [532, 15] width 10 height 10
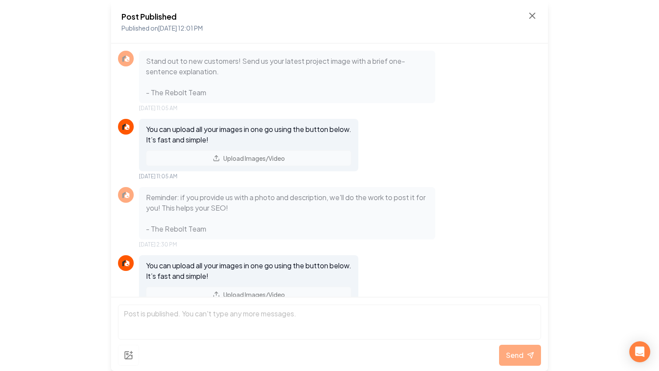
scroll to position [434, 0]
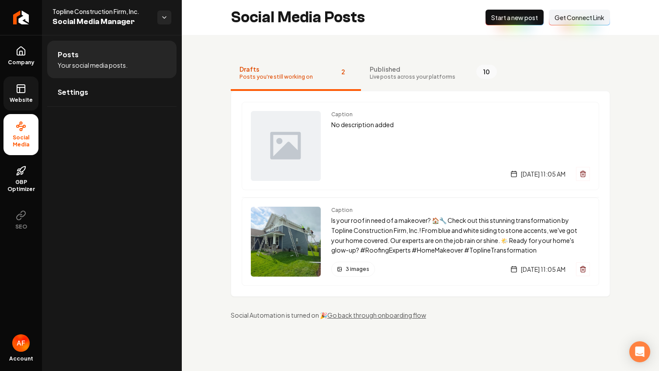
click at [17, 86] on rect at bounding box center [21, 89] width 8 height 8
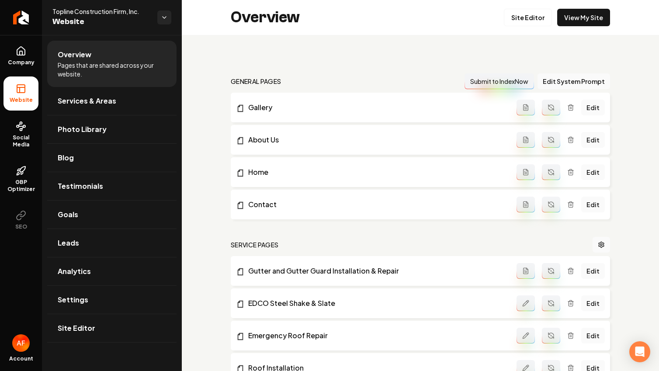
click at [551, 22] on div "Site Editor View My Site" at bounding box center [557, 17] width 106 height 17
click at [557, 18] on link "View My Site" at bounding box center [583, 17] width 53 height 17
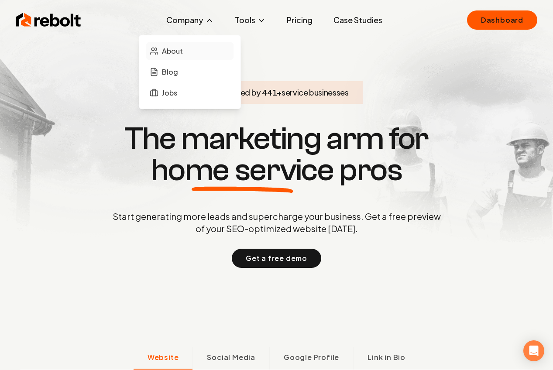
click at [176, 57] on link "About" at bounding box center [189, 50] width 87 height 17
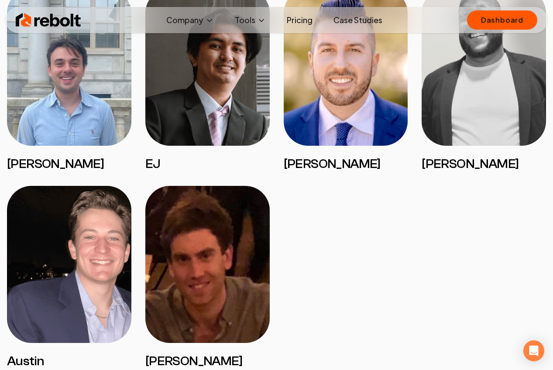
scroll to position [1575, 0]
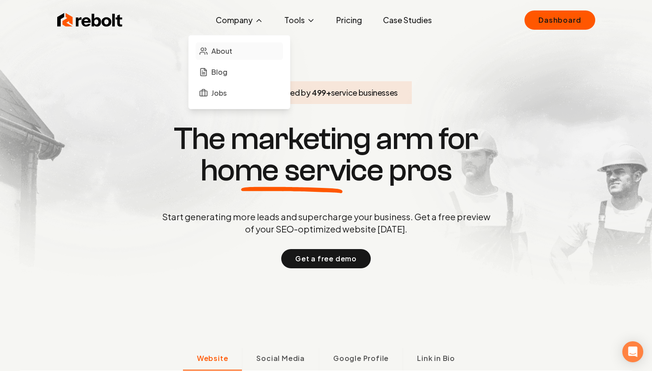
click at [224, 48] on span "About" at bounding box center [221, 51] width 21 height 10
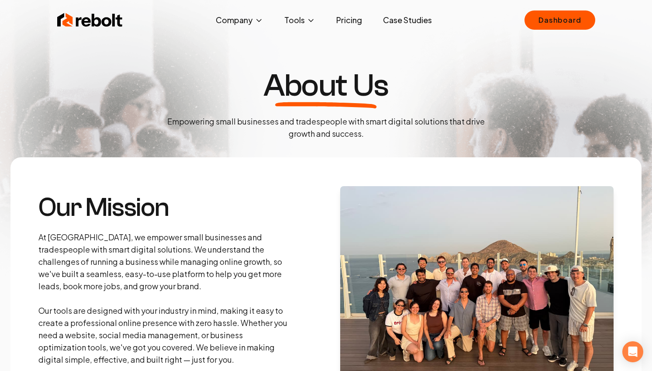
click at [87, 17] on img at bounding box center [90, 19] width 66 height 17
